Goal: Obtain resource: Download file/media

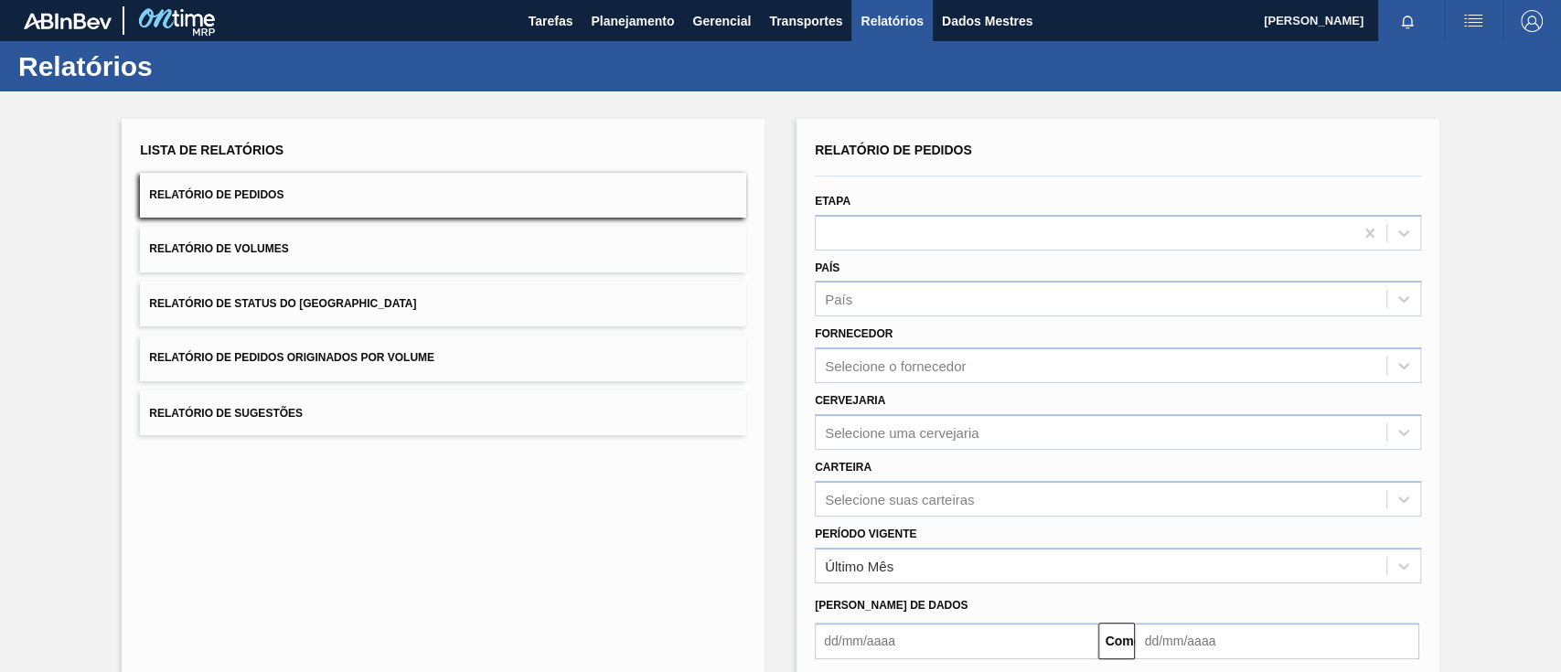
click at [410, 358] on font "Relatório de Pedidos Originados por Volume" at bounding box center [291, 358] width 285 height 13
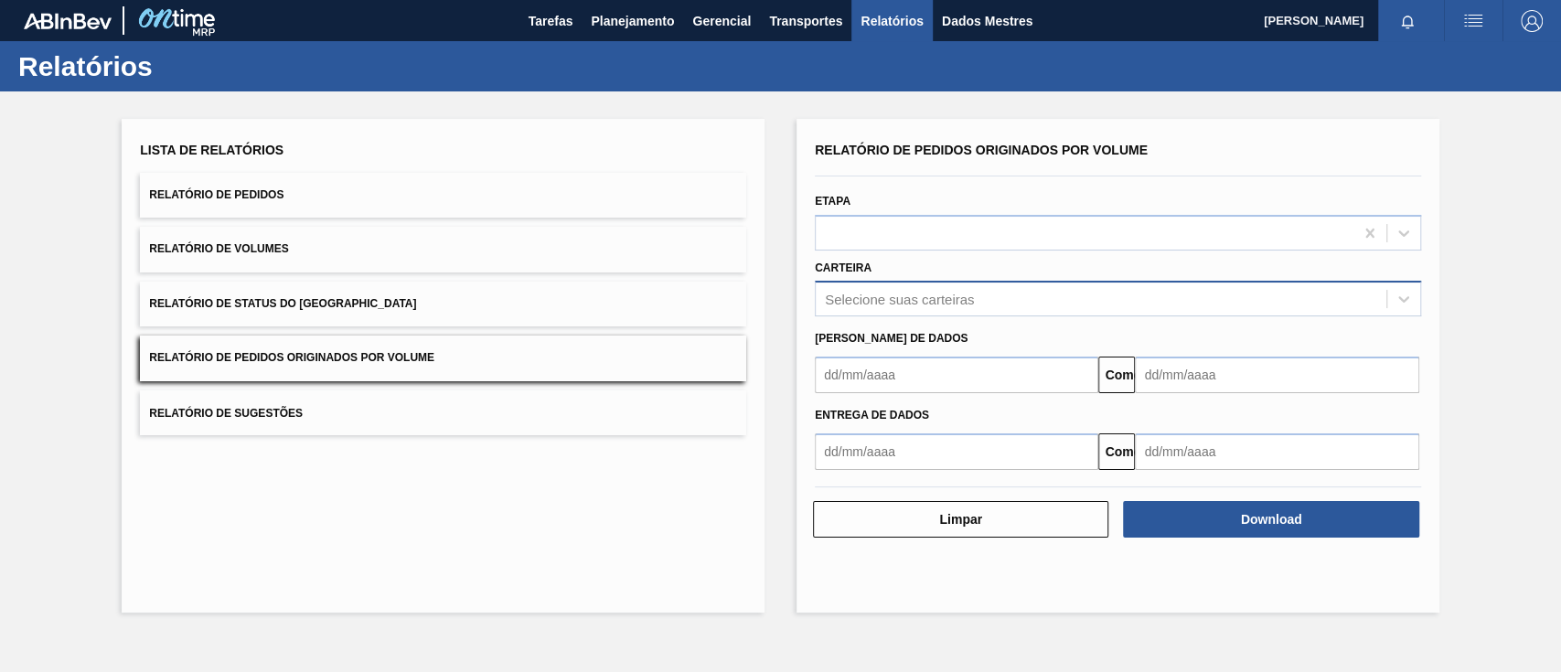
click at [863, 296] on font "Selecione suas carteiras" at bounding box center [899, 300] width 149 height 16
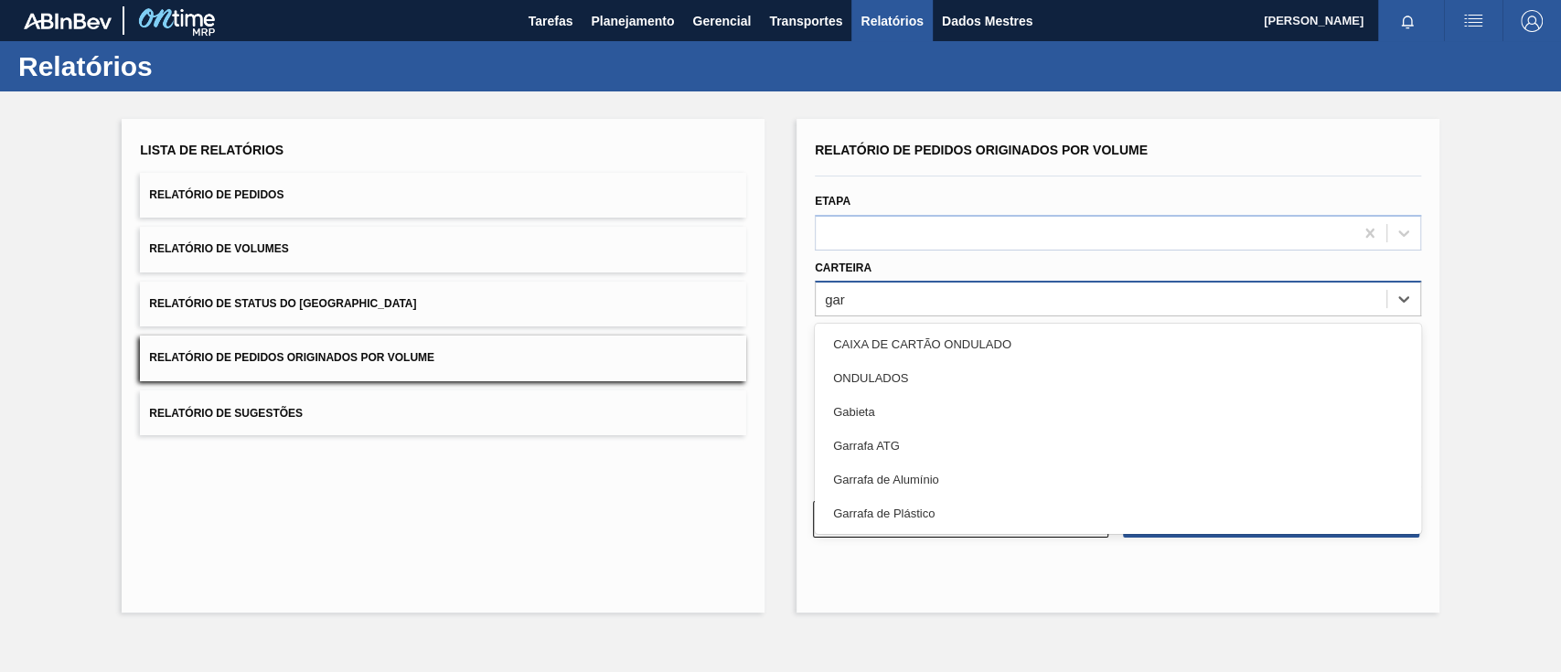
type input "ga"
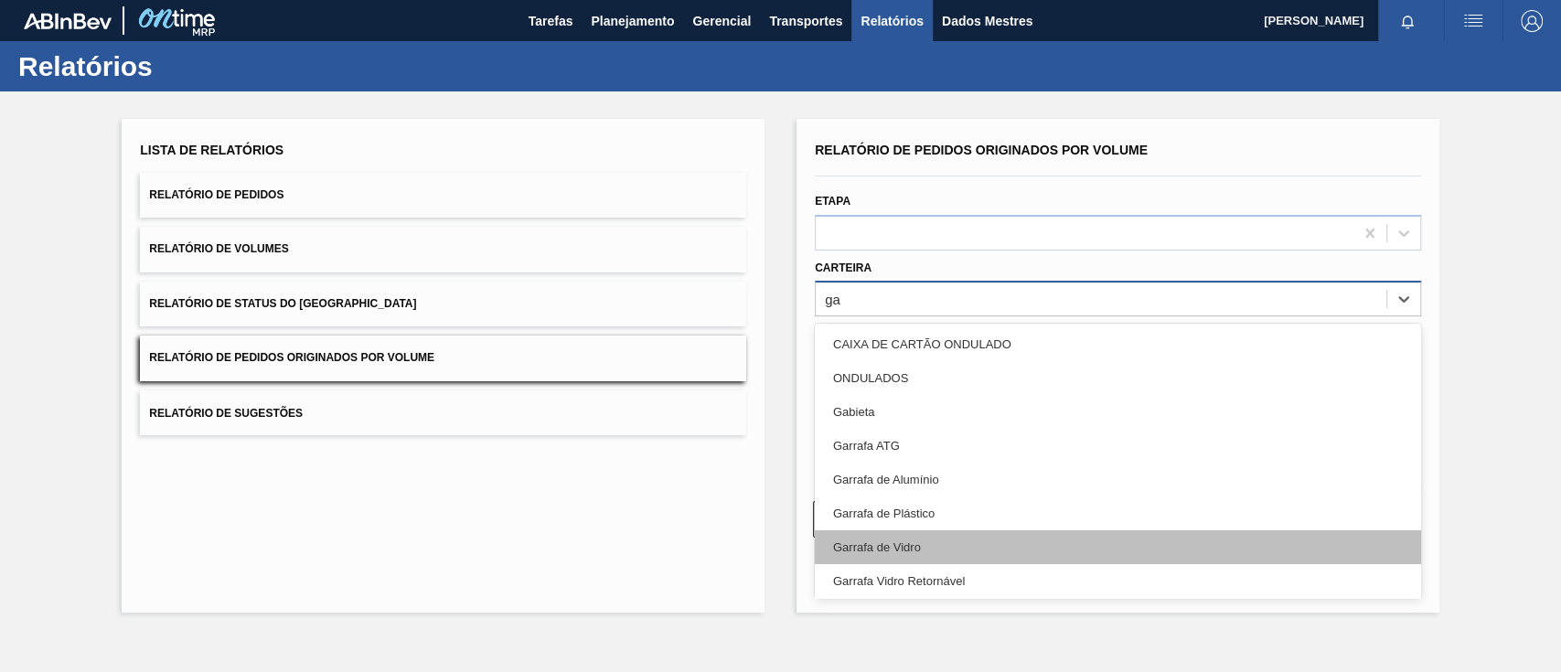
click at [912, 538] on div "Garrafa de Vidro" at bounding box center [1118, 547] width 606 height 34
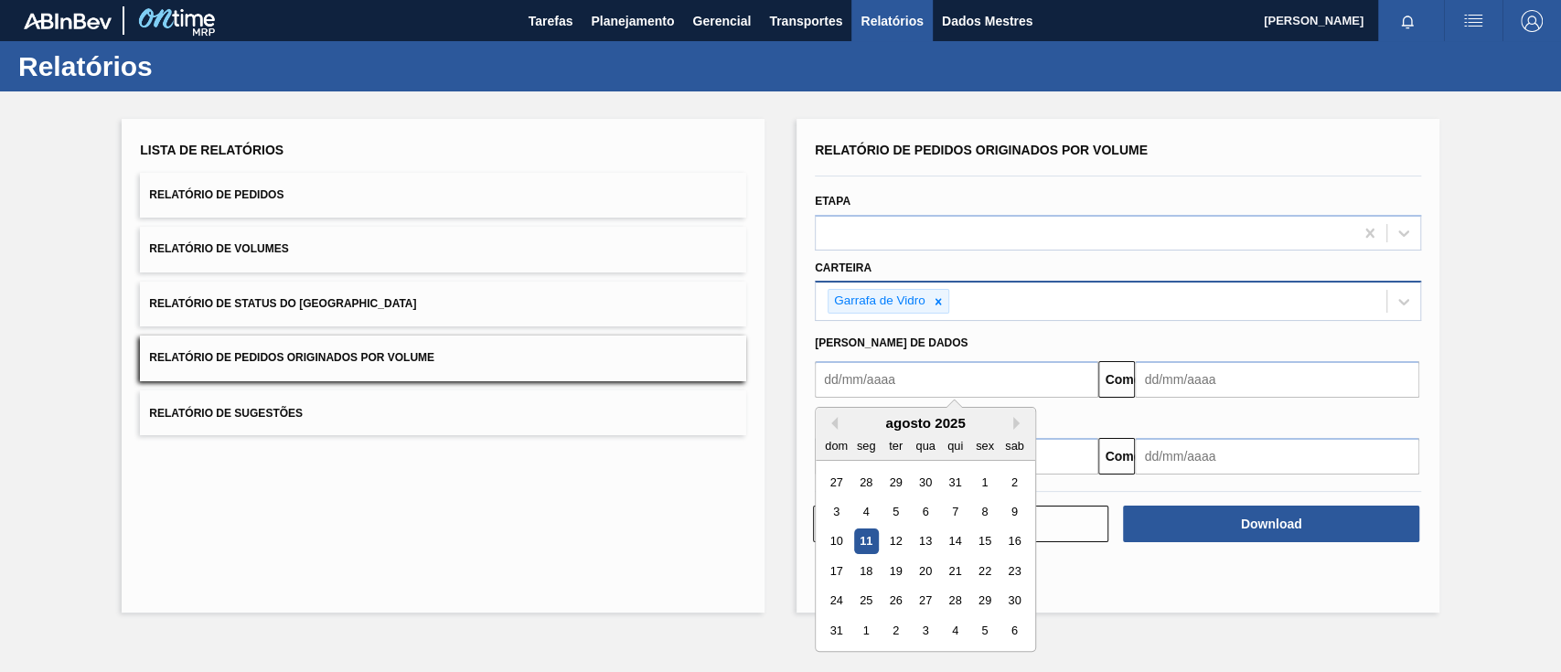
click at [887, 382] on input "text" at bounding box center [956, 379] width 283 height 37
click at [979, 486] on div "1" at bounding box center [984, 482] width 25 height 25
type input "[DATE]"
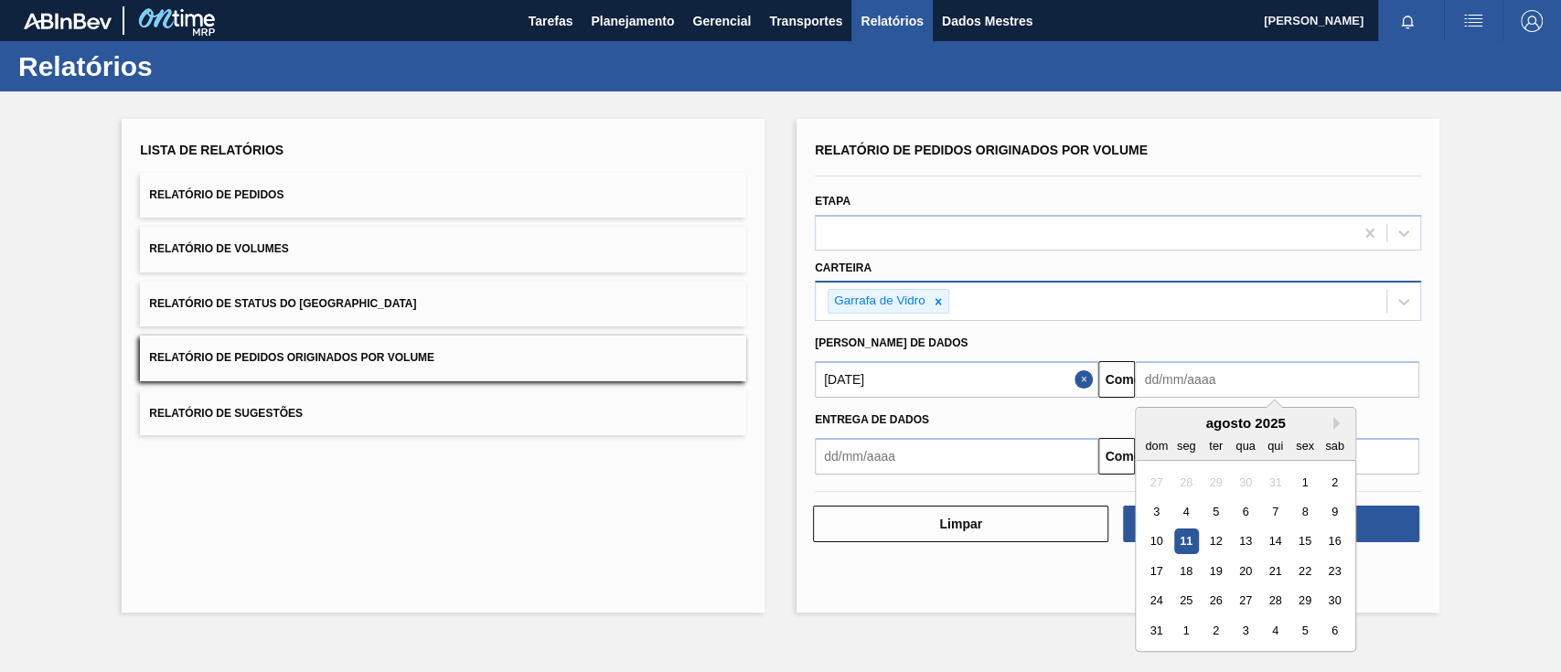
click at [1284, 376] on input "text" at bounding box center [1276, 379] width 283 height 37
click at [1314, 544] on div "15" at bounding box center [1305, 541] width 25 height 25
type input "[DATE]"
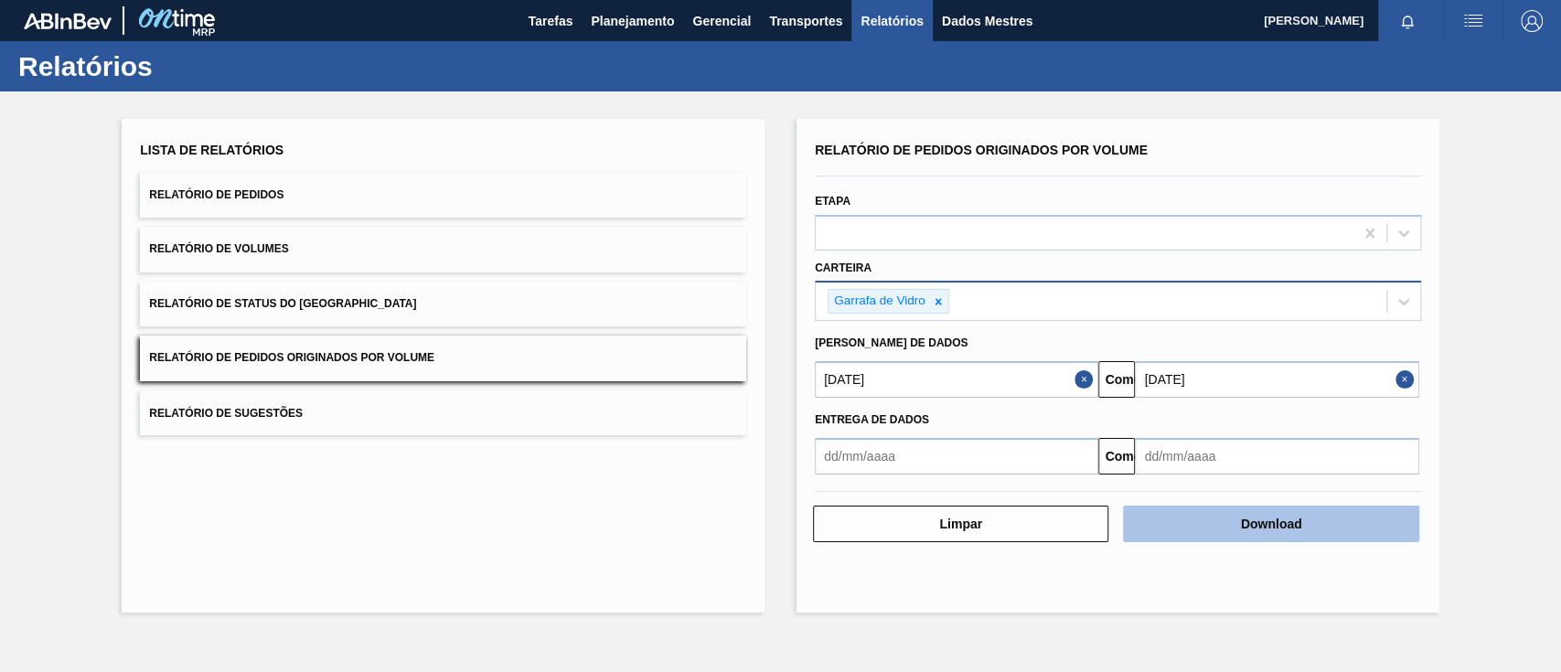
click at [1346, 524] on button "Download" at bounding box center [1270, 524] width 295 height 37
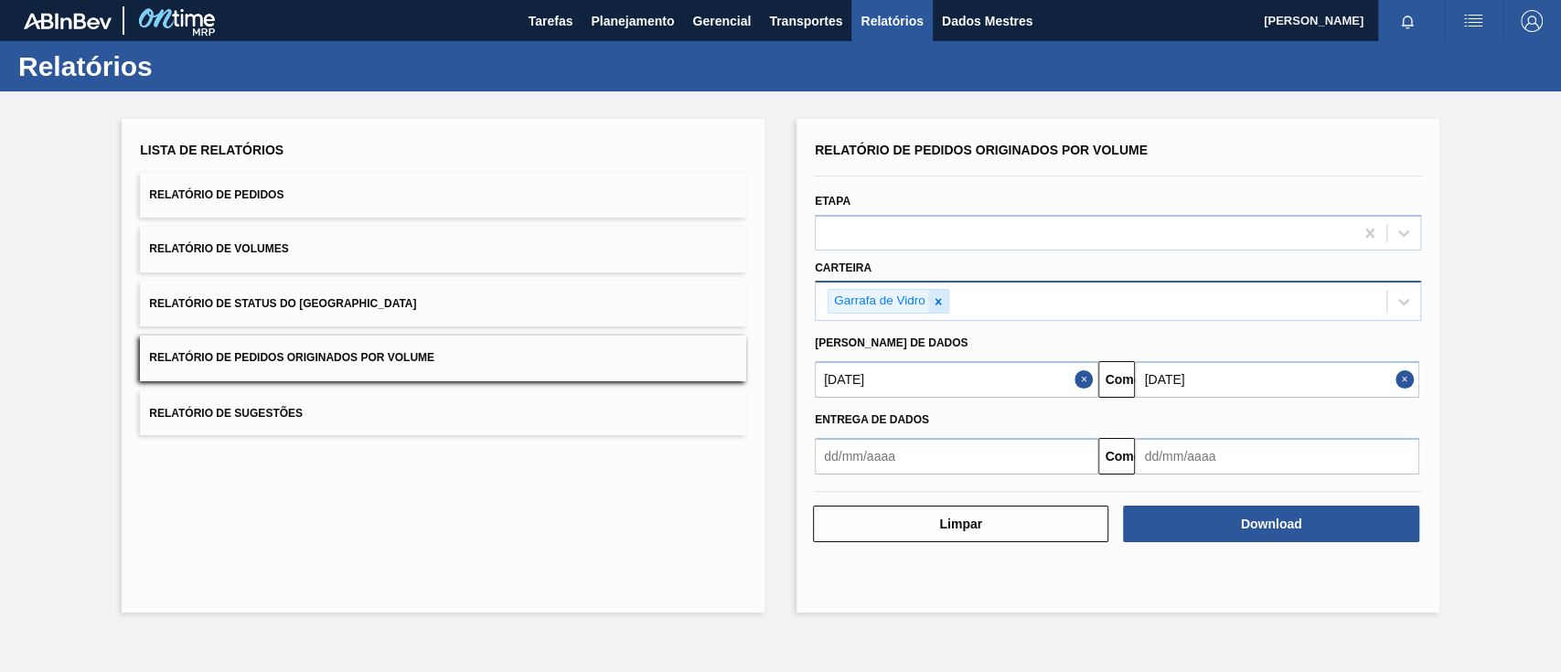
click at [945, 306] on div at bounding box center [938, 301] width 20 height 23
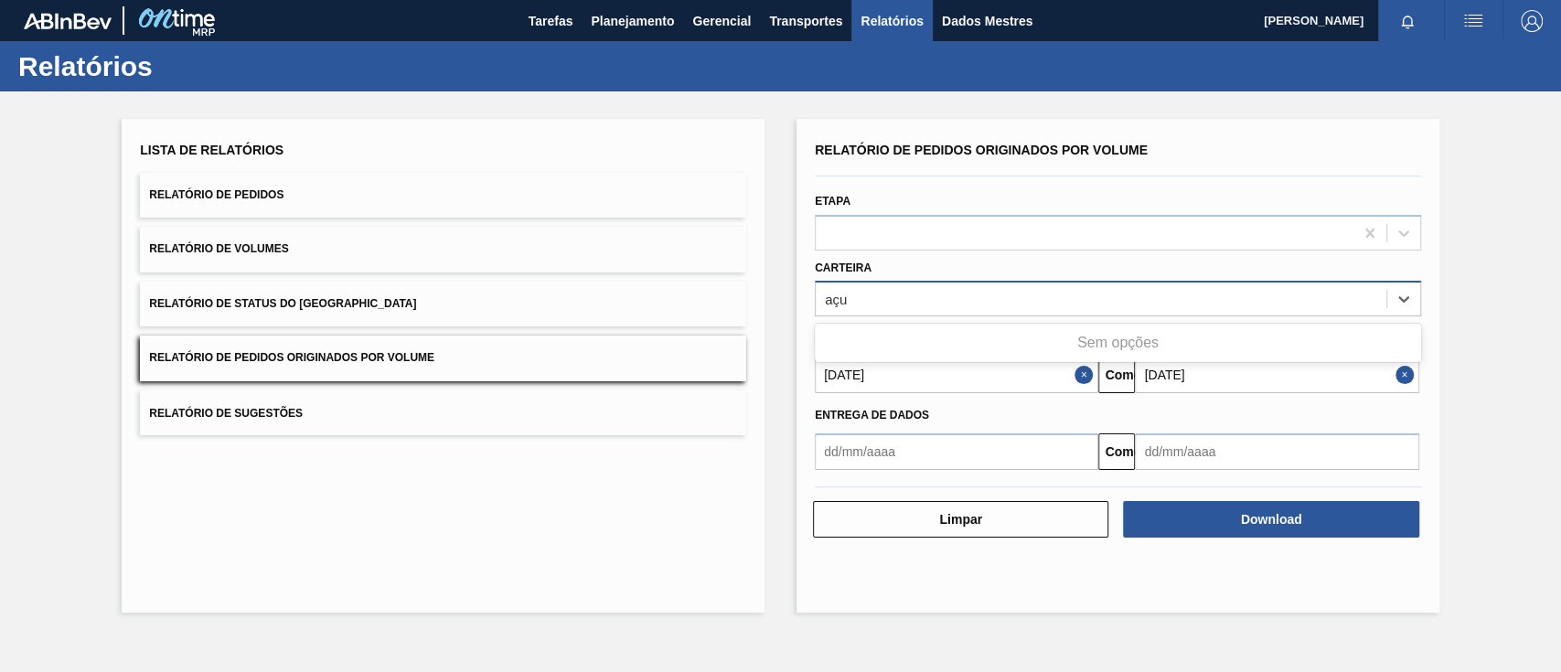
type input "aç"
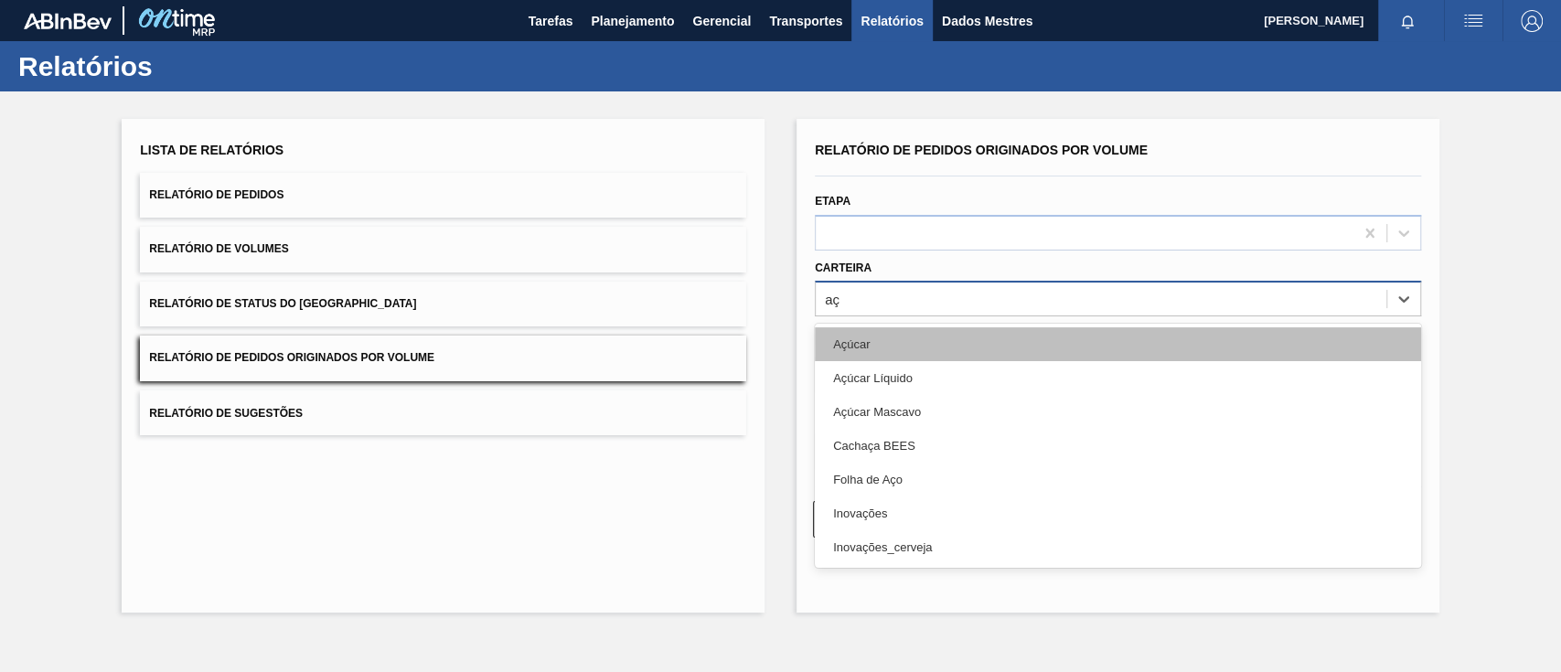
click at [920, 355] on div "Açúcar" at bounding box center [1118, 344] width 606 height 34
